Goal: Information Seeking & Learning: Learn about a topic

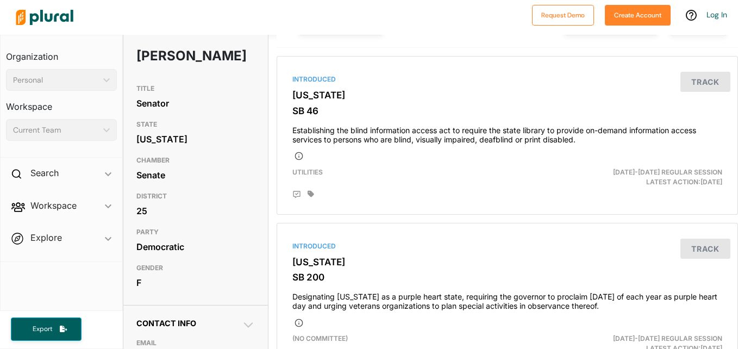
scroll to position [68, 0]
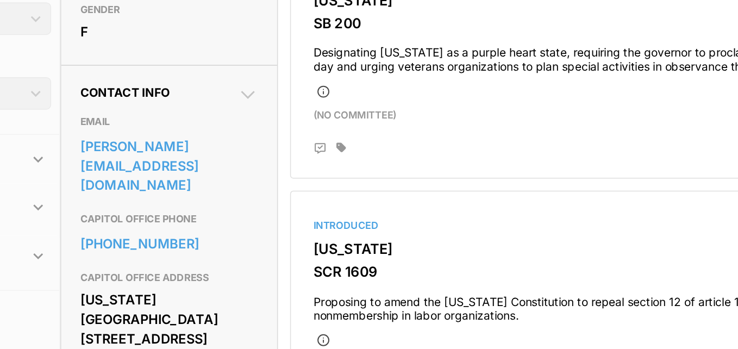
scroll to position [229, 0]
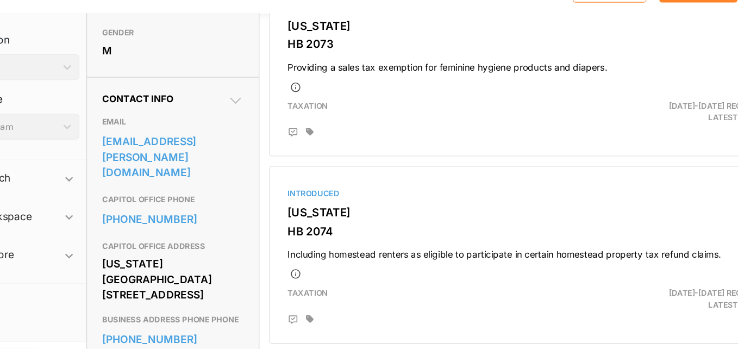
scroll to position [287, 0]
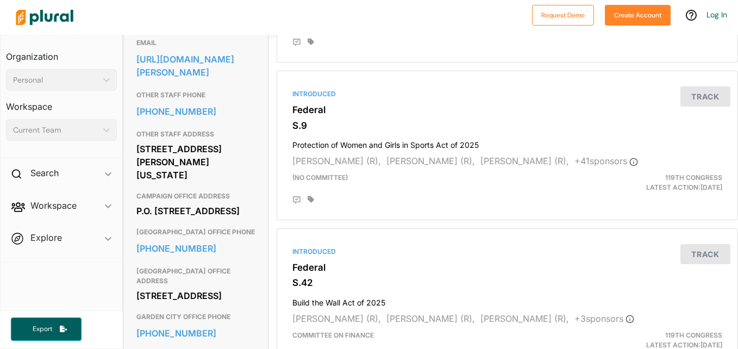
scroll to position [371, 0]
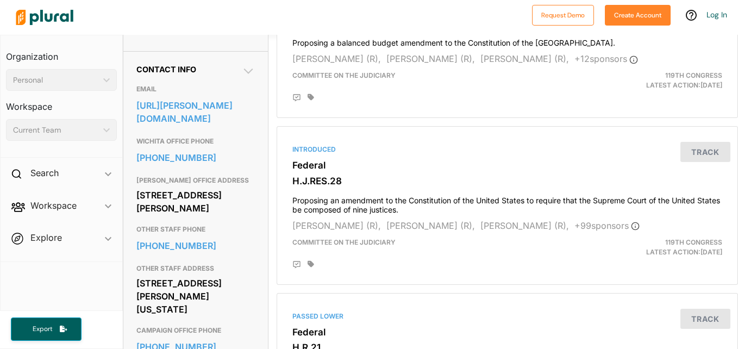
scroll to position [323, 0]
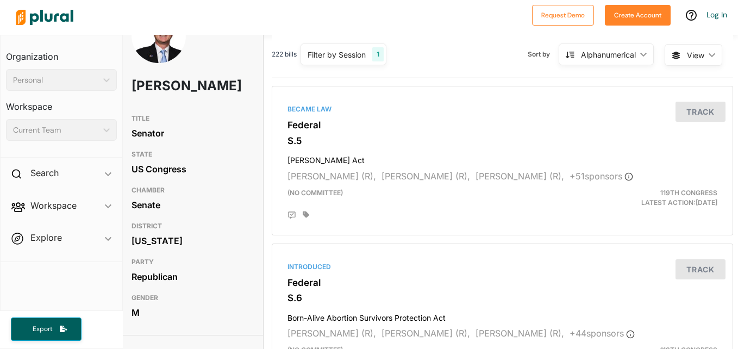
scroll to position [40, 5]
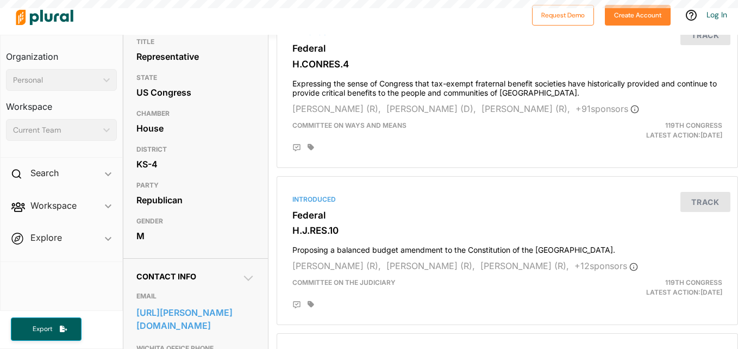
scroll to position [216, 0]
